Goal: Transaction & Acquisition: Purchase product/service

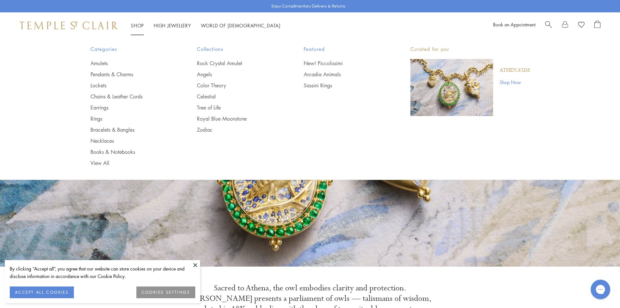
click at [138, 24] on link "Shop Shop" at bounding box center [137, 25] width 13 height 7
click at [120, 96] on link "Chains & Leather Cords" at bounding box center [130, 96] width 81 height 7
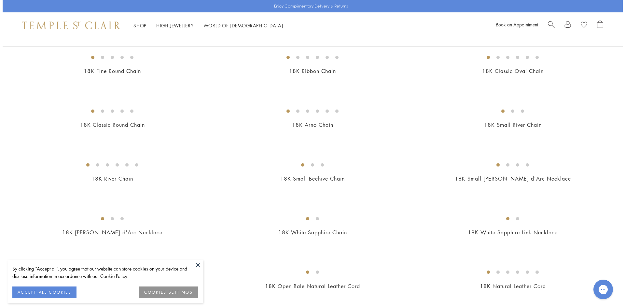
scroll to position [130, 0]
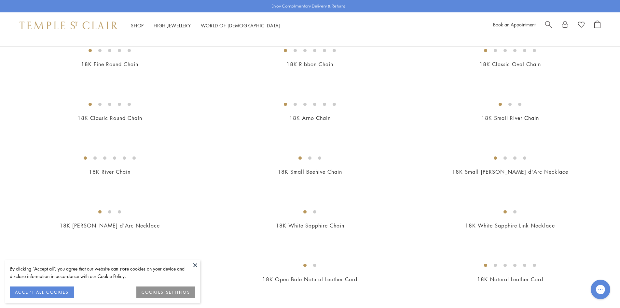
click at [0, 0] on img at bounding box center [0, 0] width 0 height 0
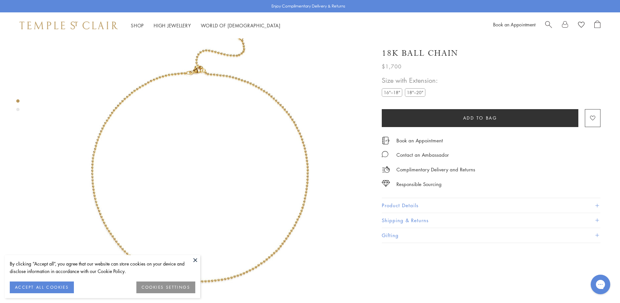
scroll to position [38, 0]
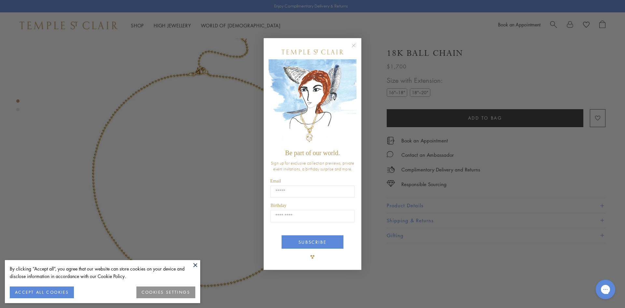
click at [355, 46] on circle "Close dialog" at bounding box center [354, 45] width 8 height 8
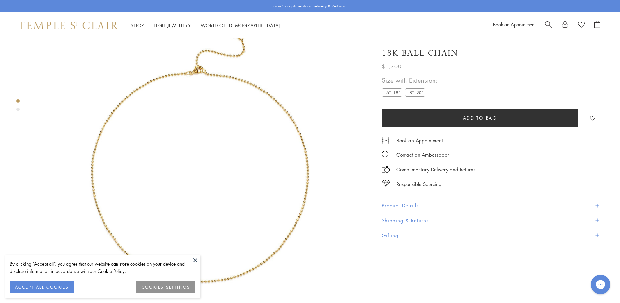
scroll to position [71, 0]
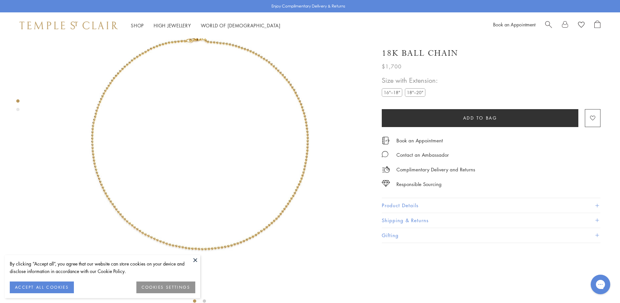
click at [413, 94] on label "18"–20"" at bounding box center [415, 92] width 21 height 8
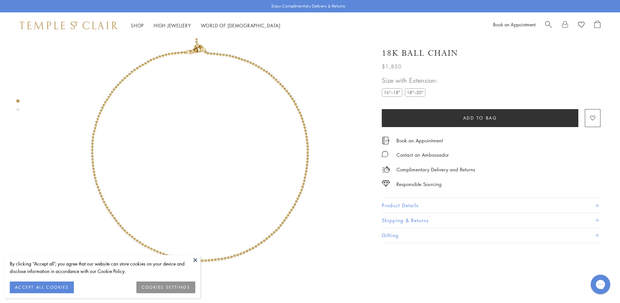
scroll to position [71, 0]
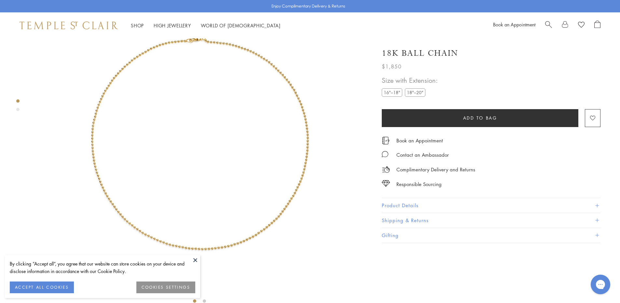
click at [596, 204] on span at bounding box center [597, 205] width 4 height 4
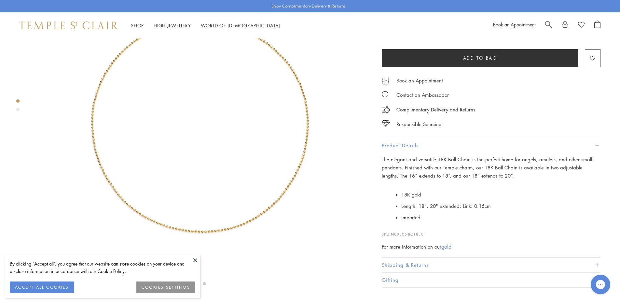
scroll to position [104, 0]
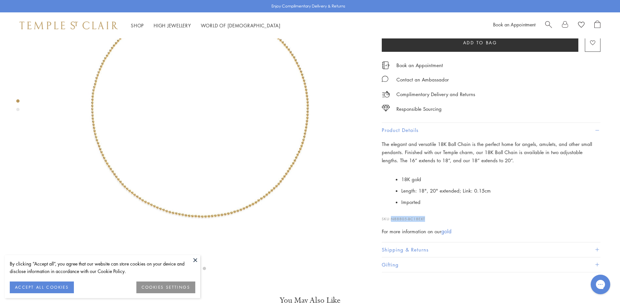
drag, startPoint x: 426, startPoint y: 259, endPoint x: 391, endPoint y: 259, distance: 35.2
click at [391, 221] on p "SKU: N88805-BC18EXT" at bounding box center [491, 215] width 219 height 12
copy p "N88805-BC18EXT"
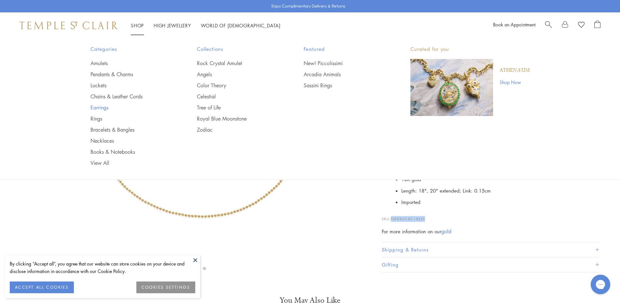
click at [98, 108] on link "Earrings" at bounding box center [130, 107] width 81 height 7
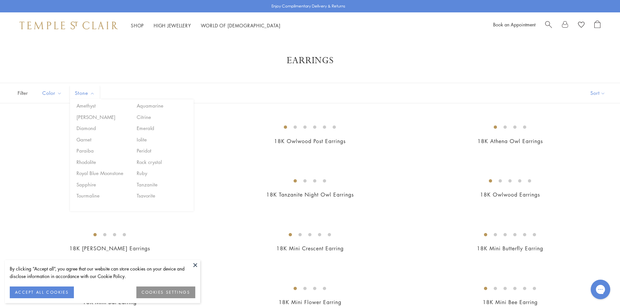
click at [82, 90] on span "Stone" at bounding box center [86, 93] width 28 height 8
click at [103, 171] on button "Royal Blue Moonstone" at bounding box center [102, 172] width 55 height 7
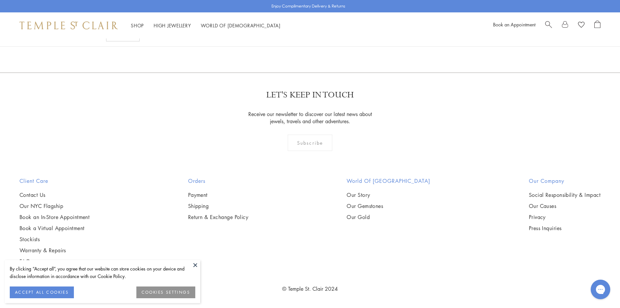
scroll to position [944, 0]
click at [0, 0] on img at bounding box center [0, 0] width 0 height 0
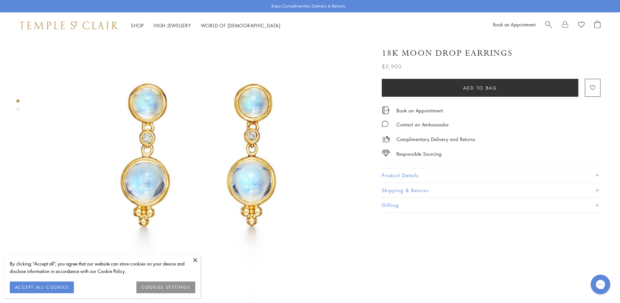
scroll to position [65, 0]
